Goal: Book appointment/travel/reservation

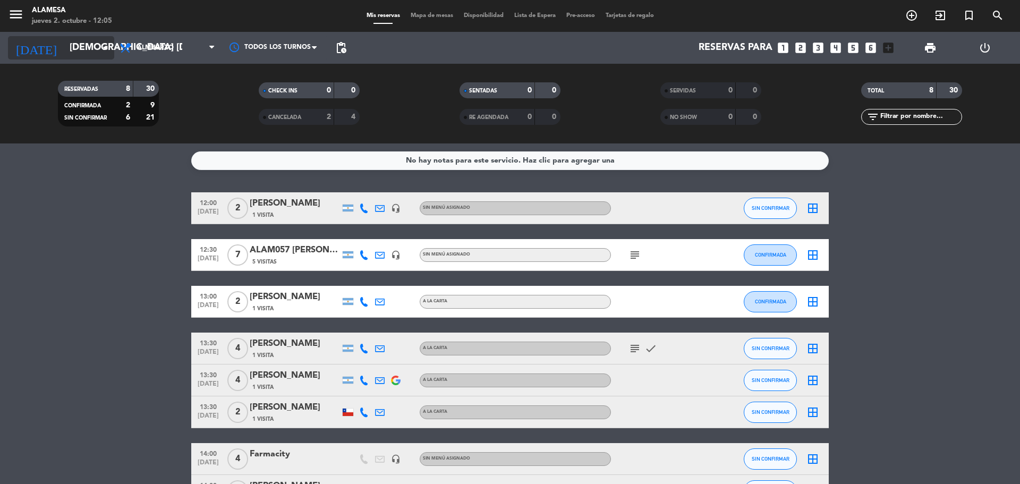
click at [109, 45] on icon "arrow_drop_down" at bounding box center [105, 47] width 13 height 13
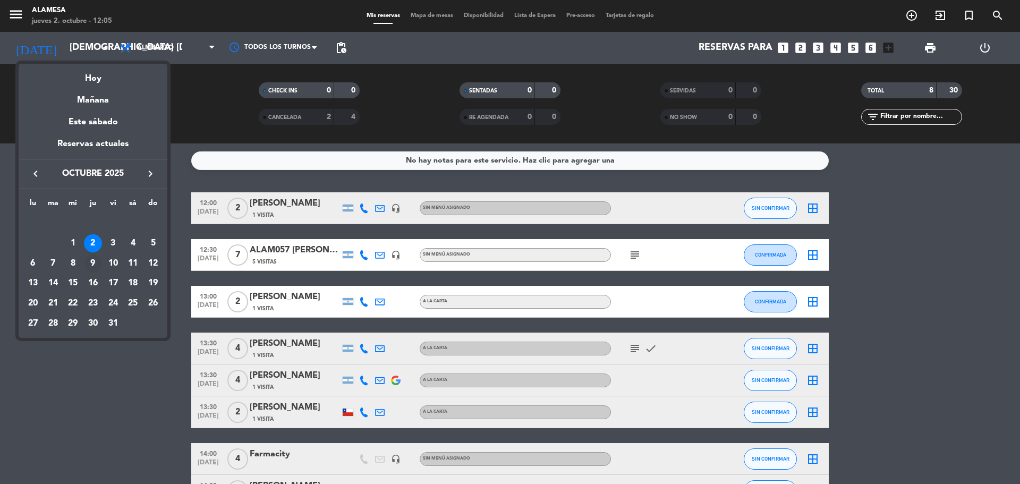
click at [88, 262] on div "9" at bounding box center [93, 263] width 18 height 18
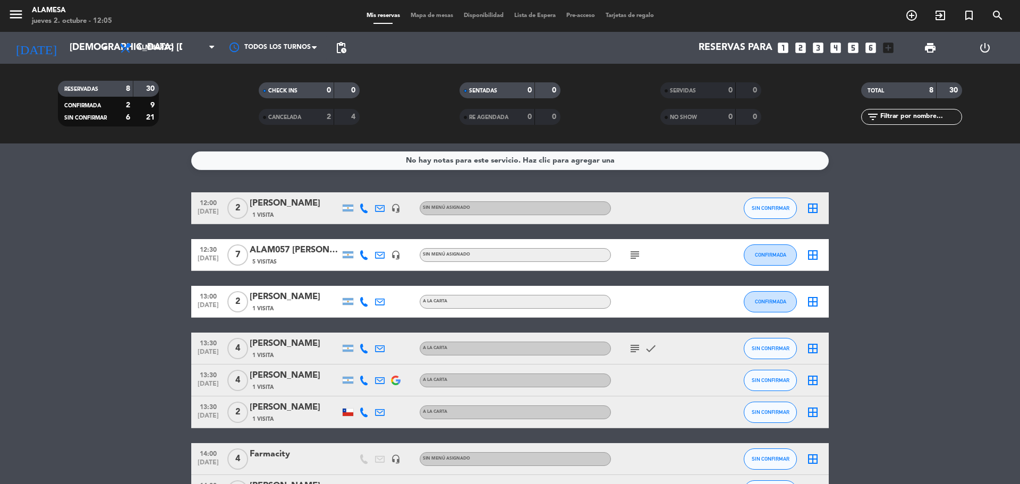
type input "[DEMOGRAPHIC_DATA] [DATE]"
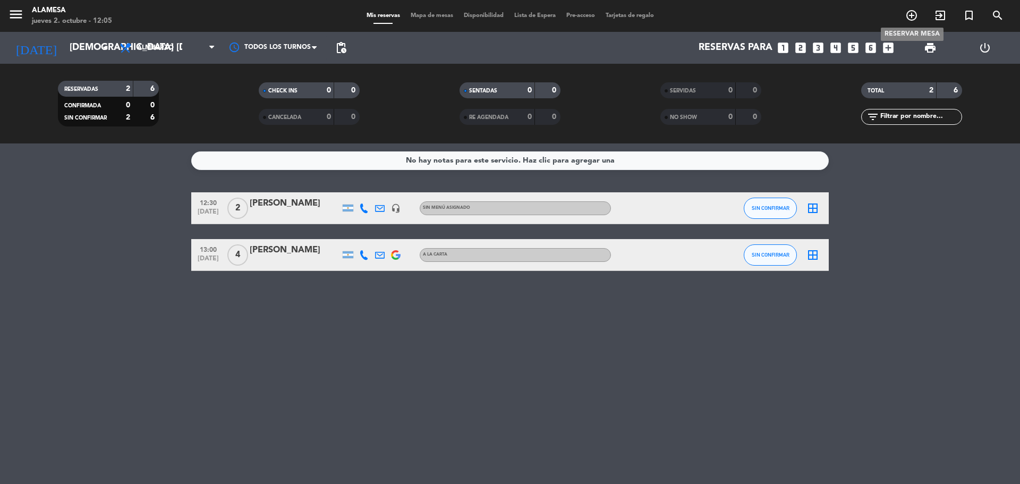
click at [904, 16] on span "add_circle_outline" at bounding box center [911, 15] width 29 height 18
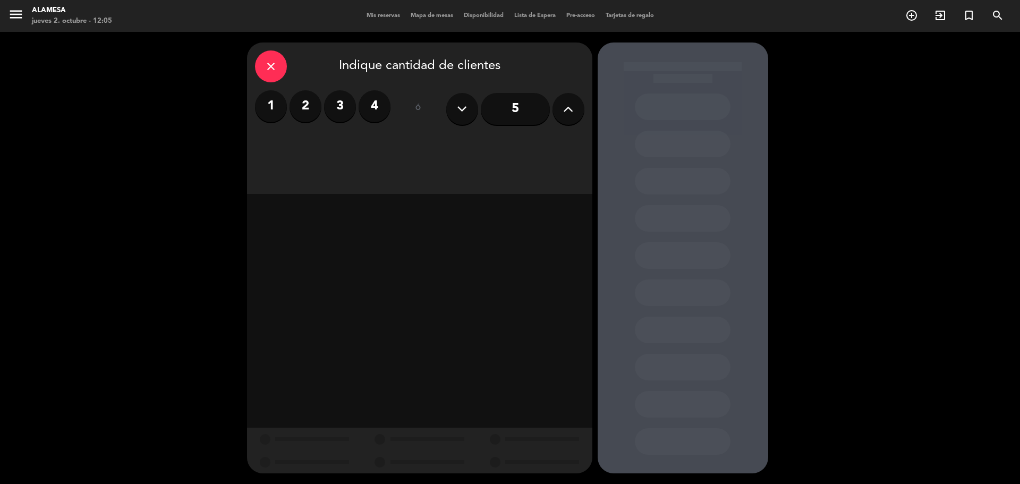
click at [294, 107] on label "2" at bounding box center [306, 106] width 32 height 32
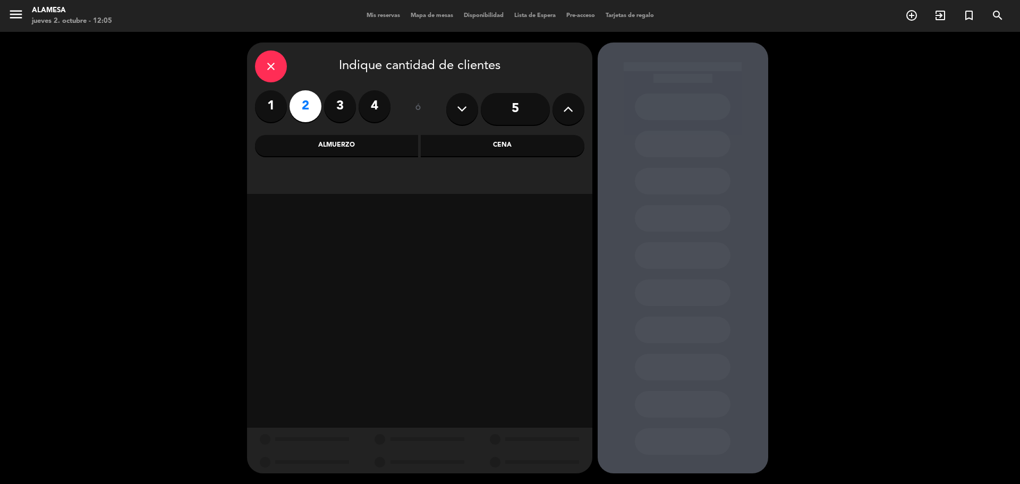
click at [387, 151] on div "Almuerzo" at bounding box center [337, 145] width 164 height 21
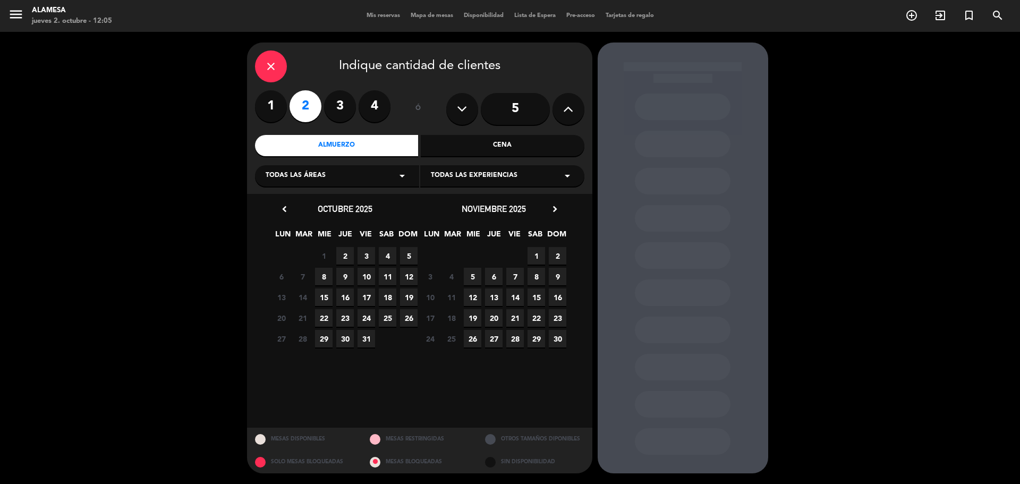
click at [344, 280] on span "9" at bounding box center [345, 277] width 18 height 18
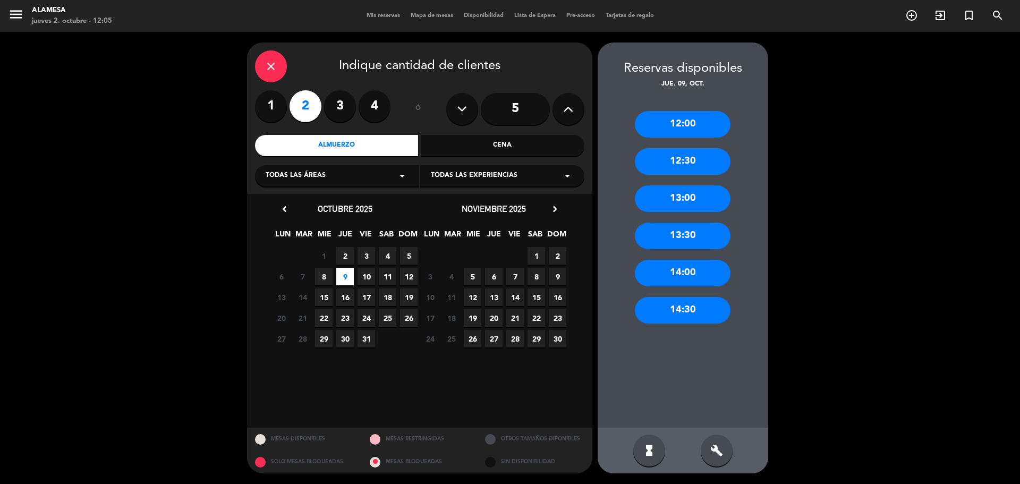
click at [686, 165] on div "12:30" at bounding box center [683, 161] width 96 height 27
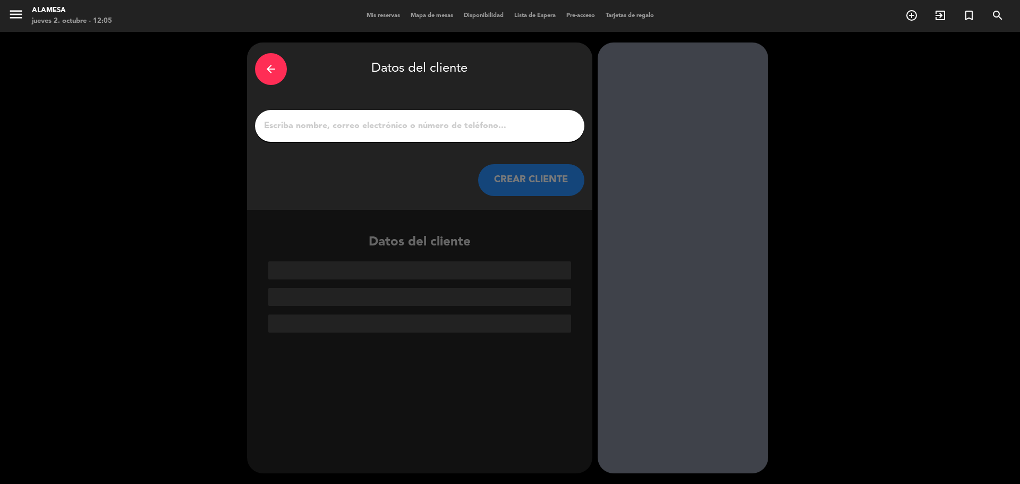
click at [447, 114] on div at bounding box center [419, 126] width 329 height 32
click at [447, 122] on input "1" at bounding box center [419, 125] width 313 height 15
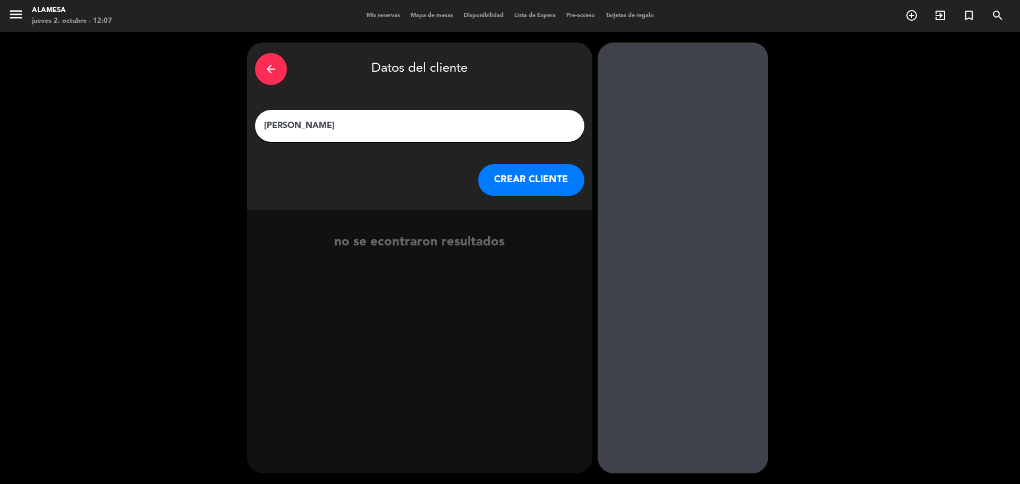
type input "[PERSON_NAME]"
click at [523, 176] on button "CREAR CLIENTE" at bounding box center [531, 180] width 106 height 32
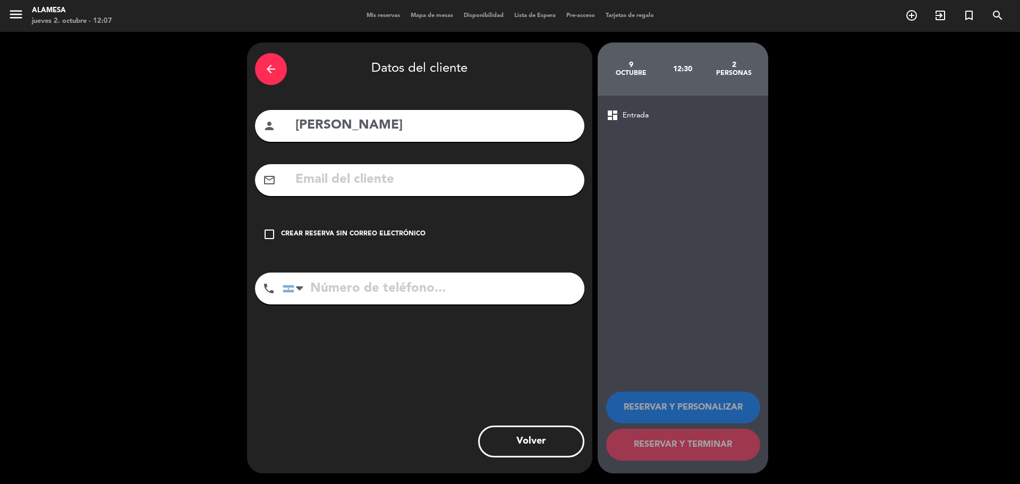
click at [472, 181] on input "text" at bounding box center [435, 180] width 282 height 22
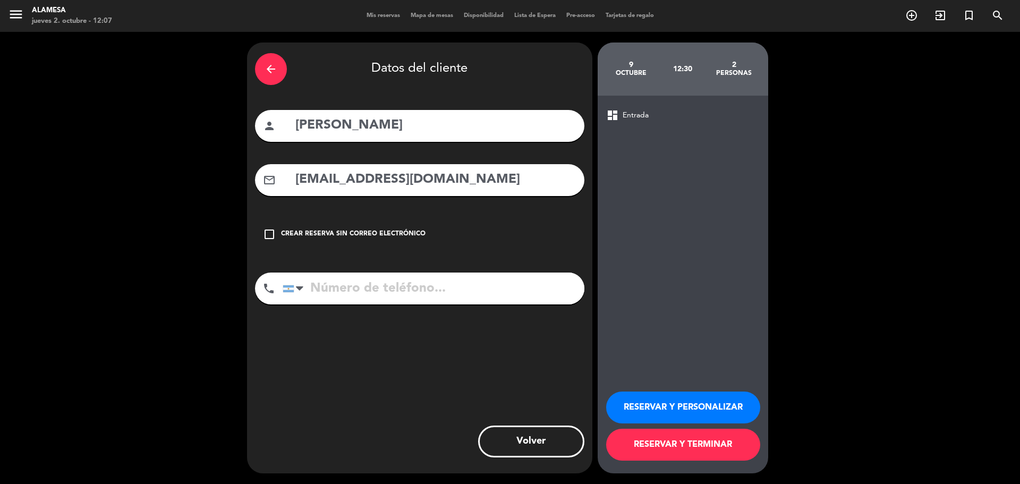
type input "[EMAIL_ADDRESS][DOMAIN_NAME]"
click at [421, 289] on input "tel" at bounding box center [434, 289] width 302 height 32
type input "1151190110"
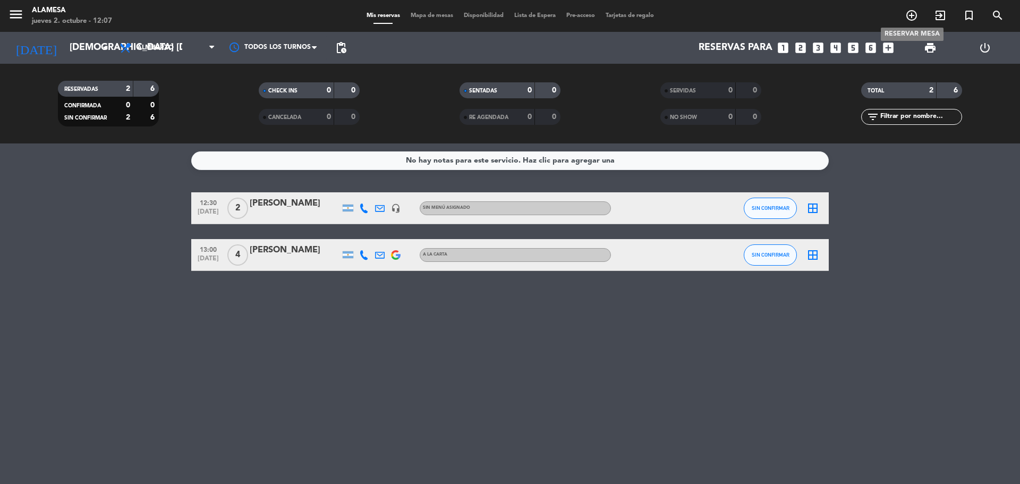
click at [912, 18] on icon "add_circle_outline" at bounding box center [911, 15] width 13 height 13
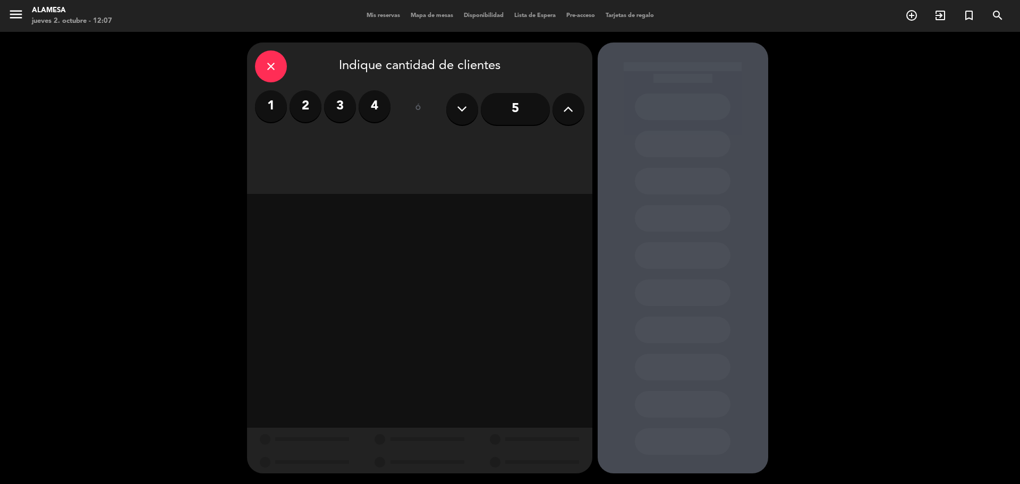
click at [296, 103] on label "2" at bounding box center [306, 106] width 32 height 32
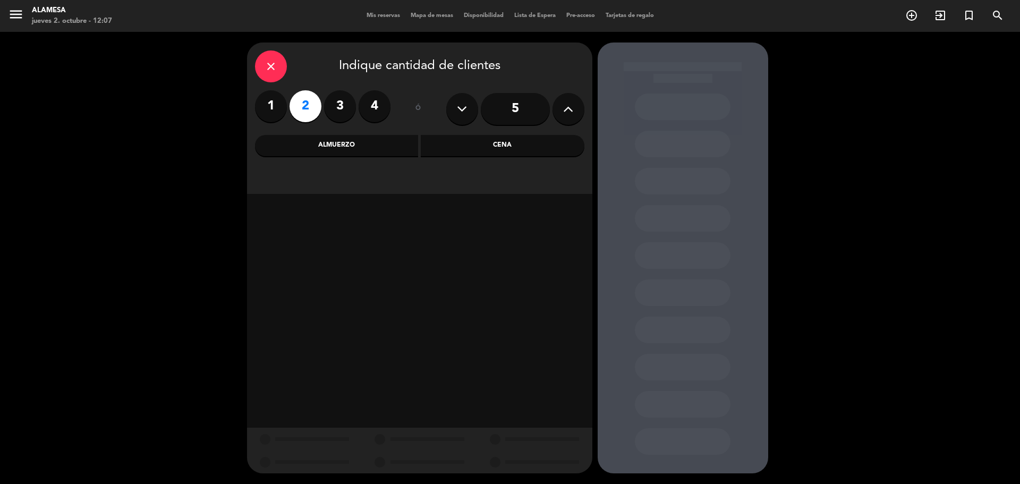
click at [407, 142] on div "Almuerzo" at bounding box center [337, 145] width 164 height 21
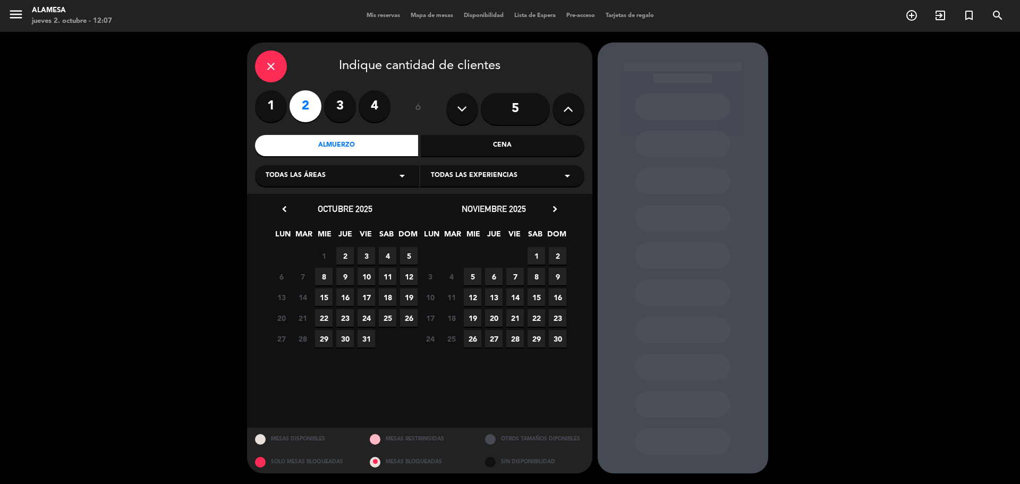
click at [344, 278] on span "9" at bounding box center [345, 277] width 18 height 18
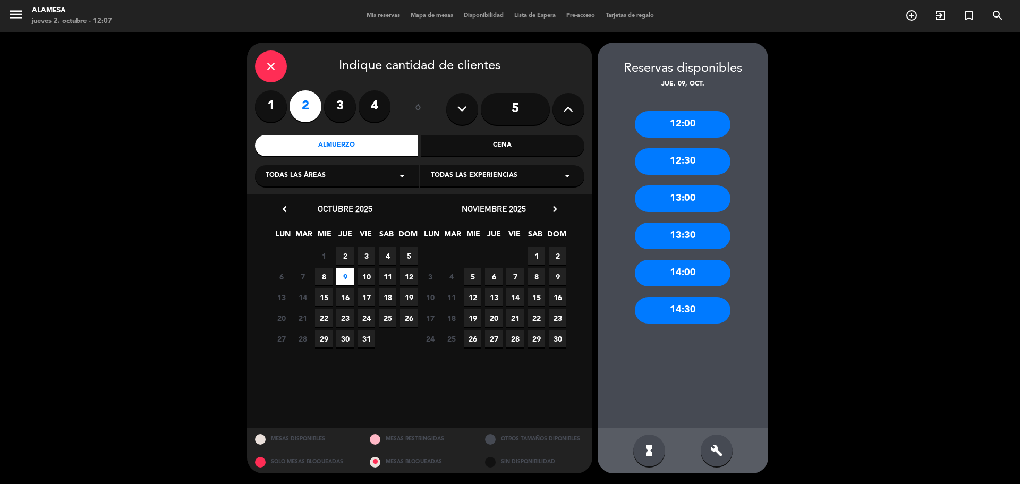
click at [700, 159] on div "12:30" at bounding box center [683, 161] width 96 height 27
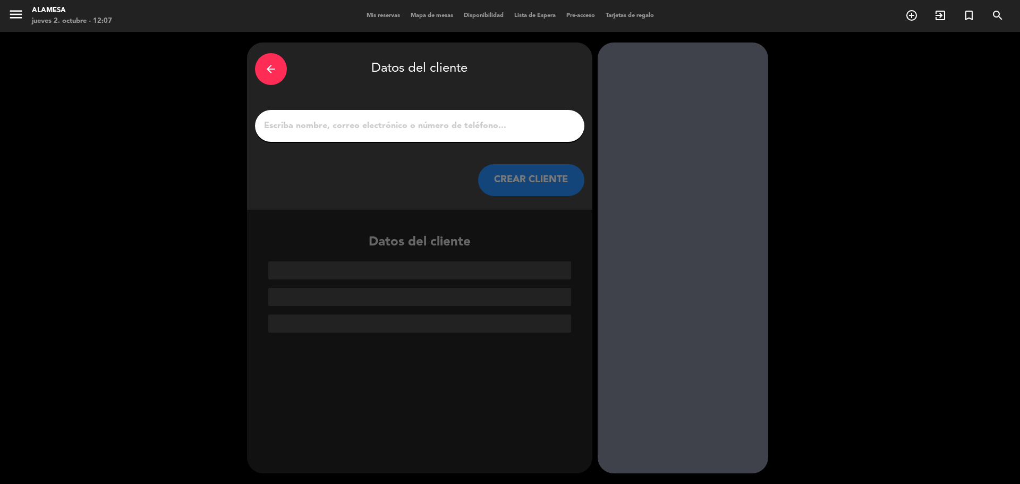
click at [394, 135] on div at bounding box center [419, 126] width 329 height 32
click at [383, 120] on input "1" at bounding box center [419, 125] width 313 height 15
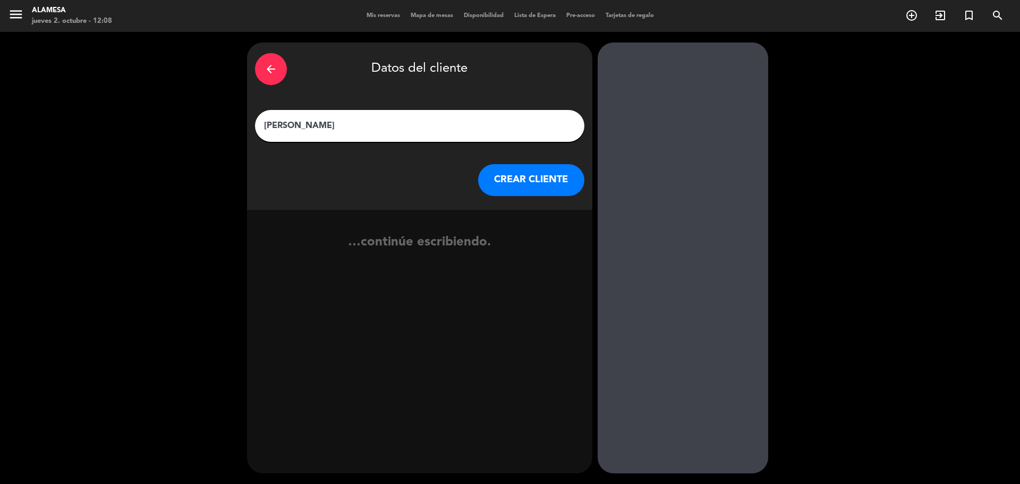
type input "[PERSON_NAME]"
click at [533, 177] on button "CREAR CLIENTE" at bounding box center [531, 180] width 106 height 32
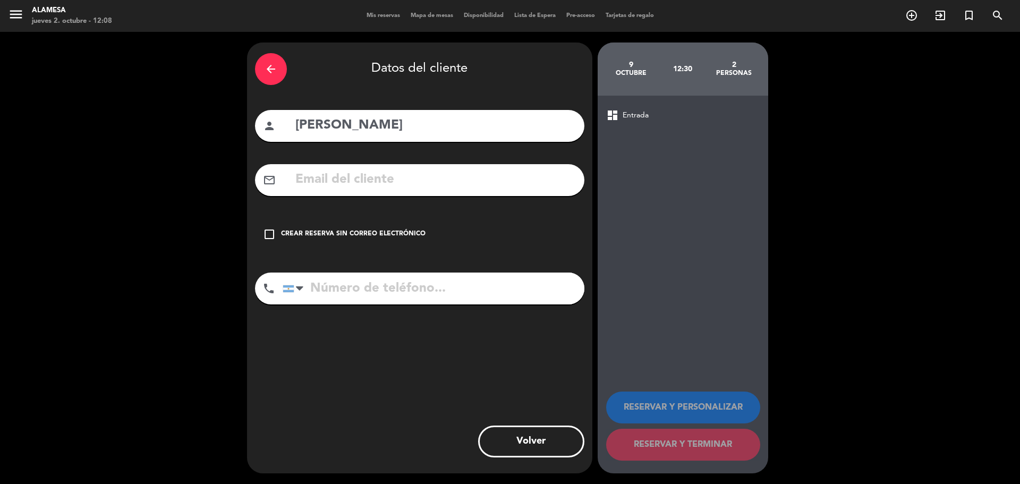
click at [406, 172] on input "text" at bounding box center [435, 180] width 282 height 22
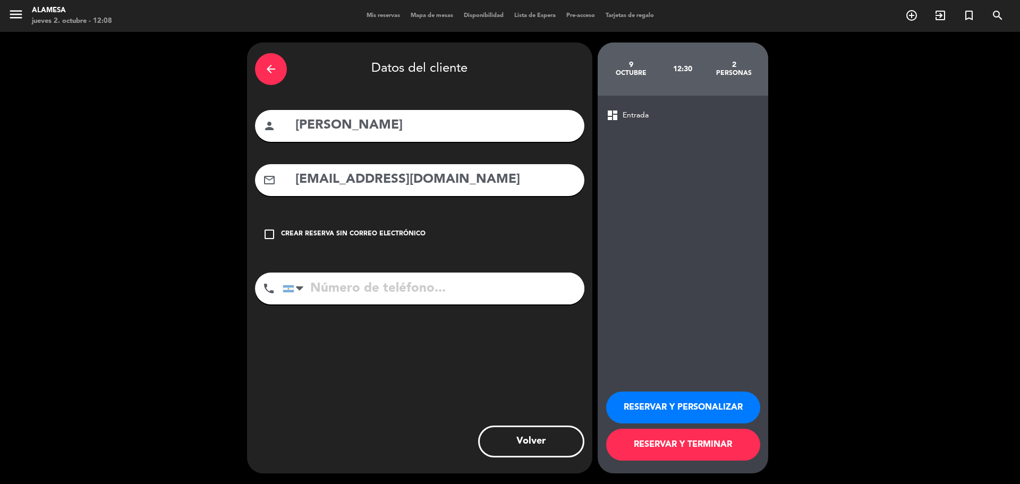
type input "[EMAIL_ADDRESS][DOMAIN_NAME]"
type input "1151190110"
click at [674, 410] on button "RESERVAR Y PERSONALIZAR" at bounding box center [683, 408] width 154 height 32
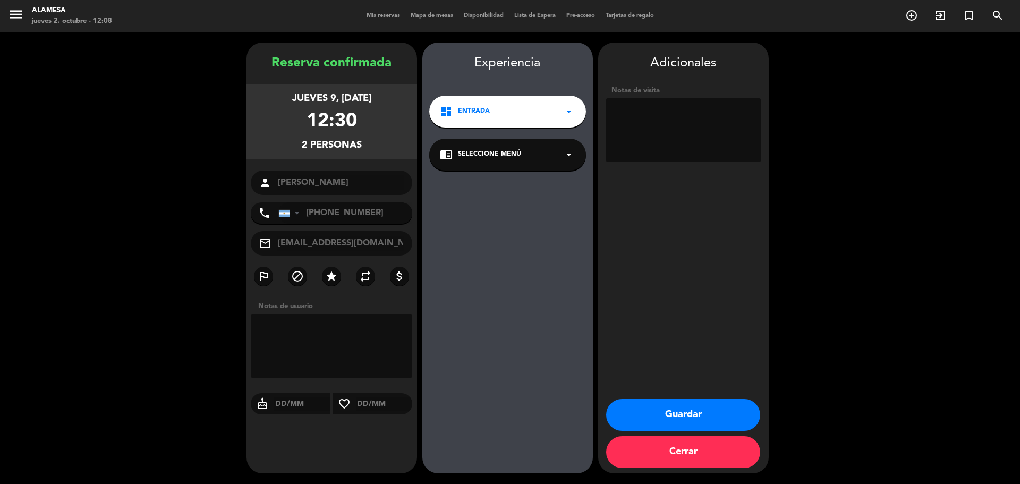
click at [372, 327] on textarea at bounding box center [332, 346] width 162 height 64
type textarea "Pecera"
click at [570, 110] on icon "arrow_drop_down" at bounding box center [569, 111] width 13 height 13
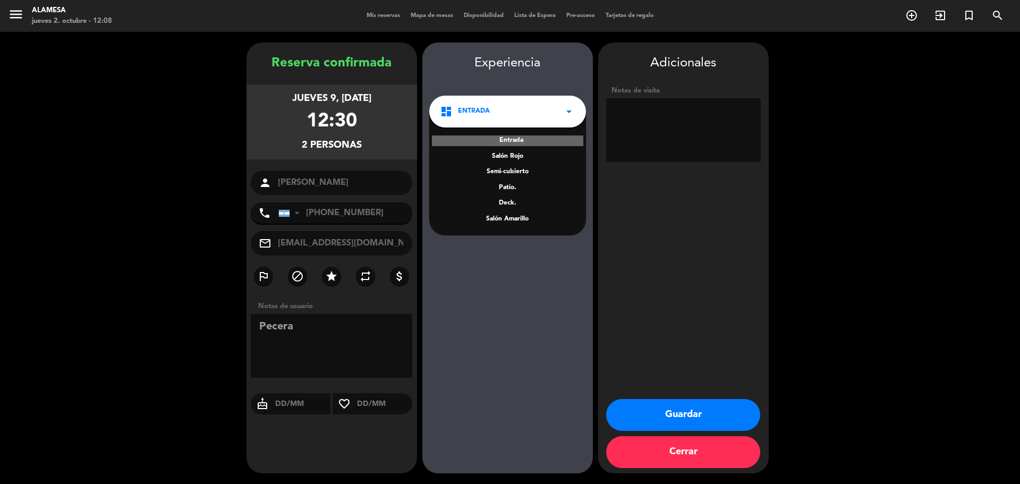
click at [570, 110] on icon "arrow_drop_down" at bounding box center [569, 111] width 13 height 13
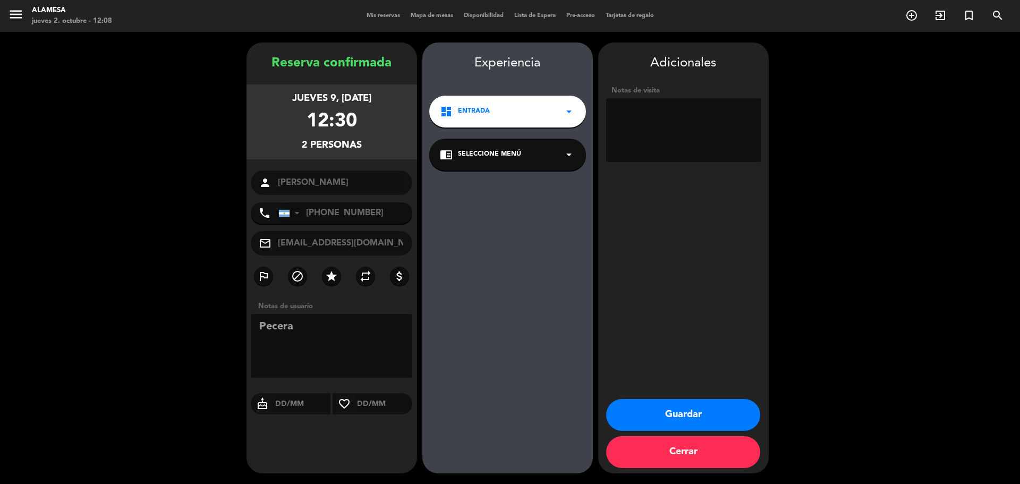
click at [565, 123] on div "dashboard Entrada arrow_drop_down" at bounding box center [507, 112] width 157 height 32
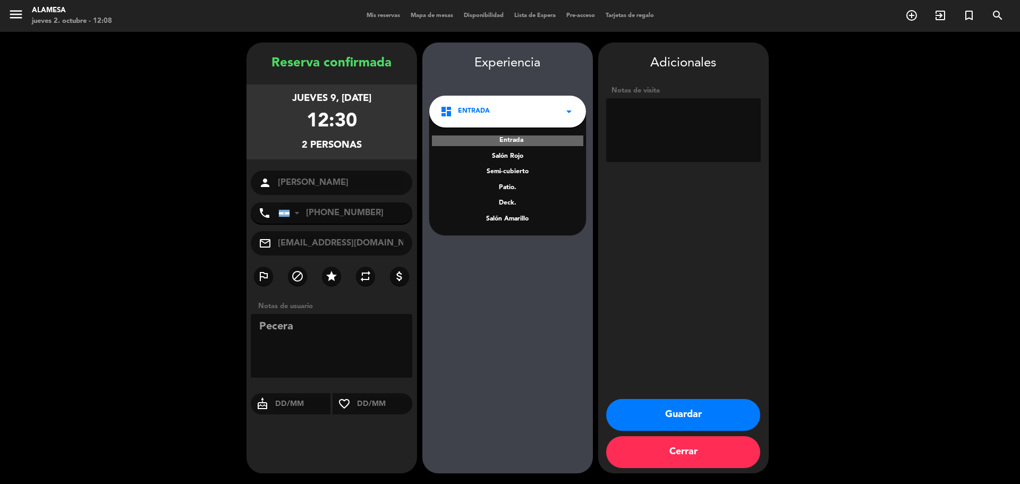
click at [570, 118] on icon "arrow_drop_down" at bounding box center [569, 111] width 13 height 13
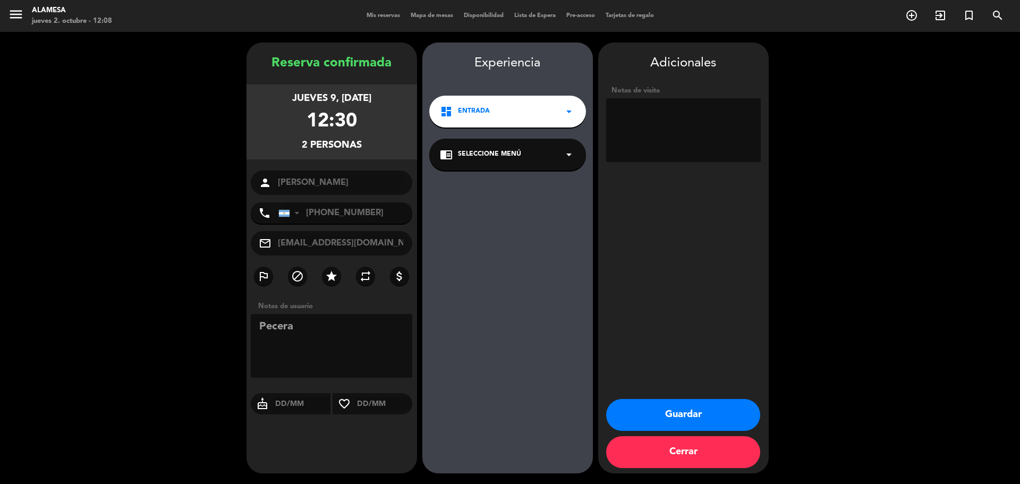
click at [565, 159] on icon "arrow_drop_down" at bounding box center [569, 154] width 13 height 13
drag, startPoint x: 327, startPoint y: 334, endPoint x: 219, endPoint y: 294, distance: 115.5
click at [219, 294] on booking-confirmed "Reserva confirmada jueves 9, [DATE] 12:30 2 personas person [PERSON_NAME] phone…" at bounding box center [510, 258] width 999 height 431
drag, startPoint x: 686, startPoint y: 165, endPoint x: 650, endPoint y: 122, distance: 56.3
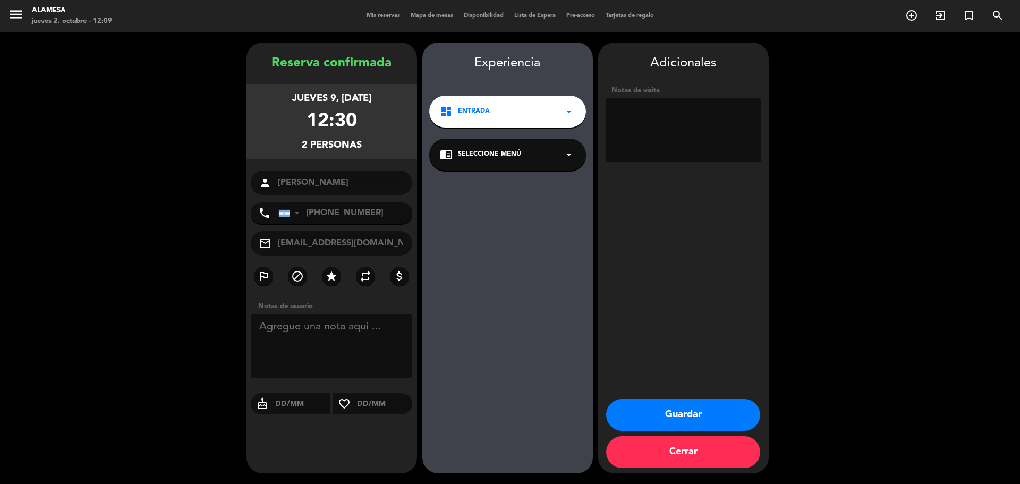
drag, startPoint x: 650, startPoint y: 122, endPoint x: 627, endPoint y: 149, distance: 35.8
click at [627, 148] on textarea at bounding box center [683, 130] width 155 height 64
paste textarea "Pecera"
type textarea "Pecera"
click at [683, 417] on button "Guardar" at bounding box center [683, 415] width 154 height 32
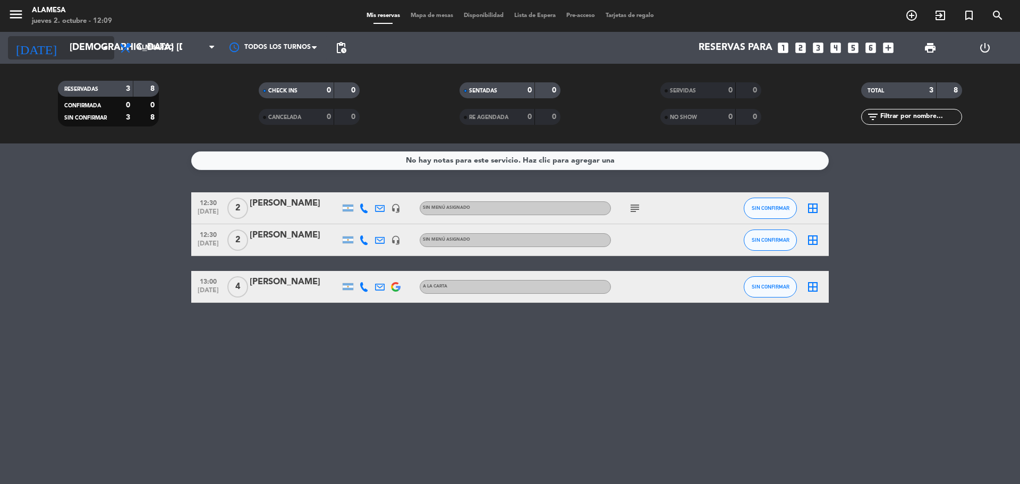
click at [89, 43] on input "[DEMOGRAPHIC_DATA] [DATE]" at bounding box center [125, 47] width 123 height 21
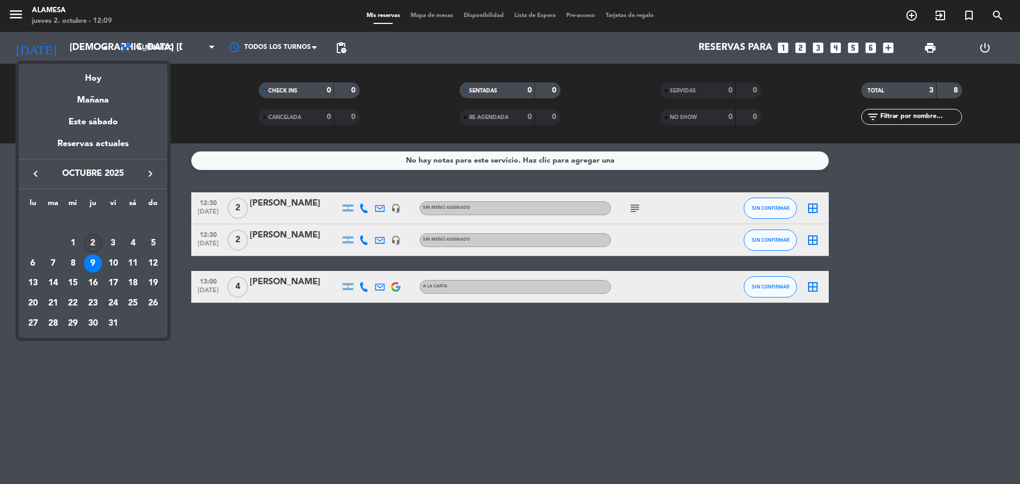
click at [88, 238] on div "2" at bounding box center [93, 243] width 18 height 18
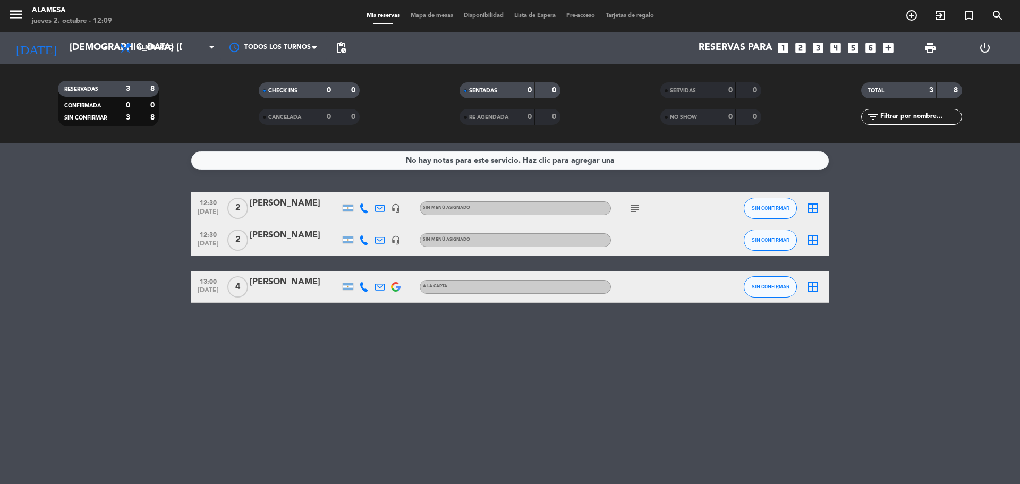
type input "[DEMOGRAPHIC_DATA] [DATE]"
